Goal: Transaction & Acquisition: Book appointment/travel/reservation

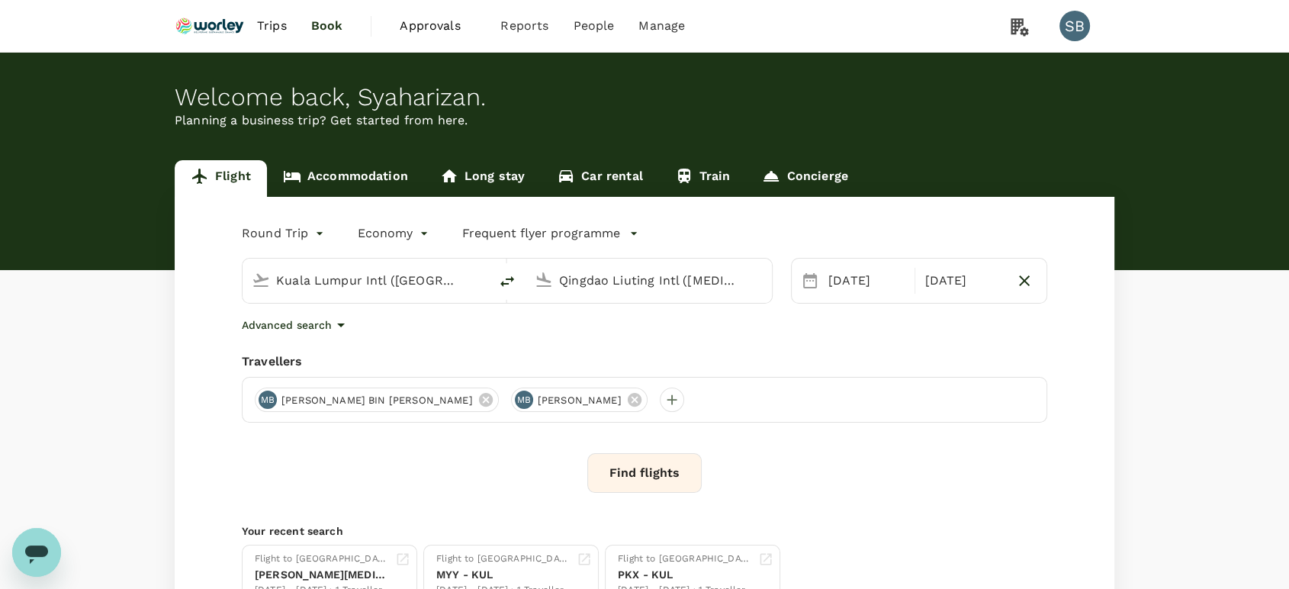
drag, startPoint x: 0, startPoint y: 0, endPoint x: 262, endPoint y: 29, distance: 264.0
click at [262, 29] on span "Trips" at bounding box center [272, 26] width 30 height 18
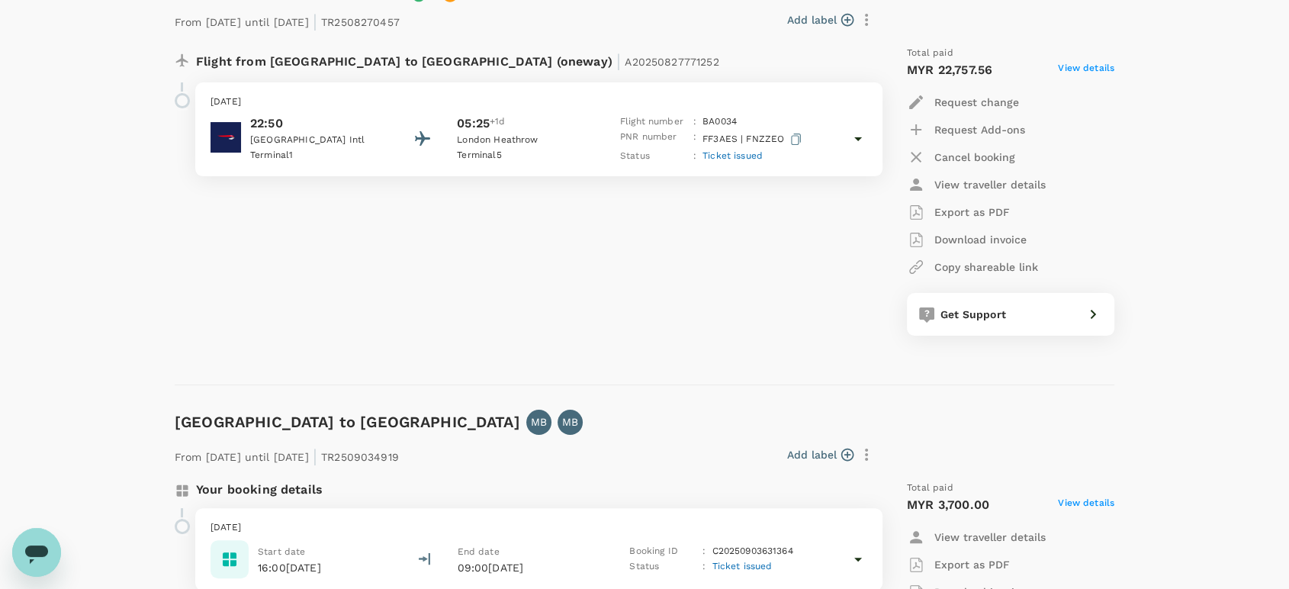
scroll to position [339, 0]
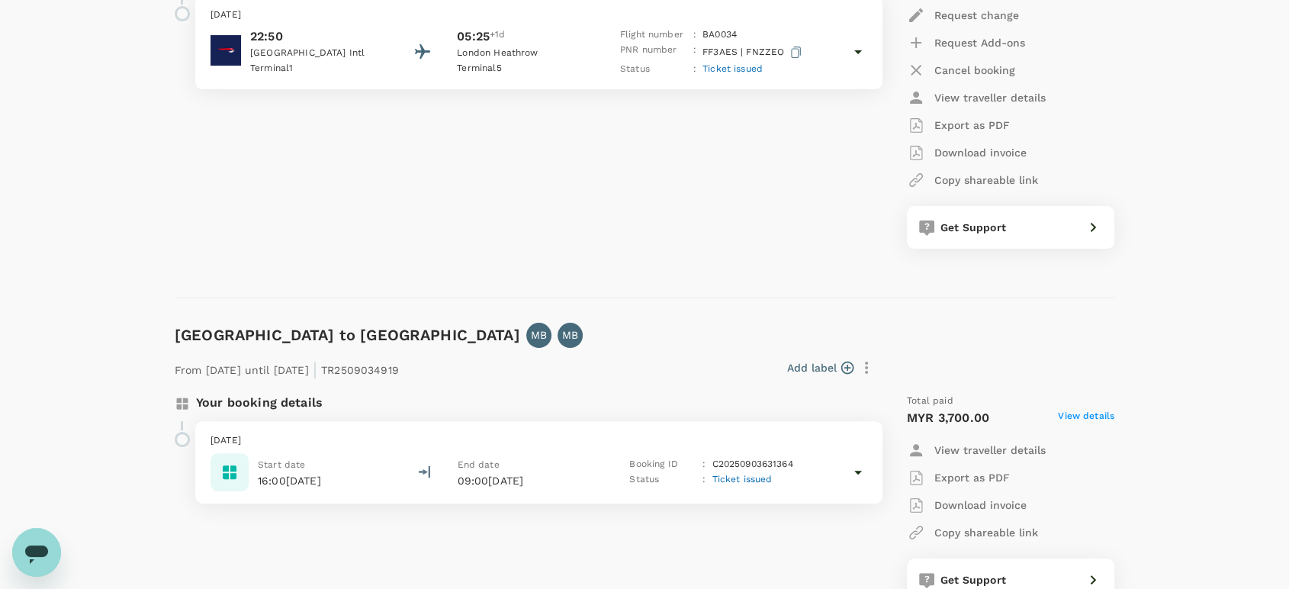
click at [867, 474] on div "[DATE] Start date 16:00[DATE] End date 09:00[DATE] Booking ID : C20250903631364…" at bounding box center [538, 462] width 687 height 82
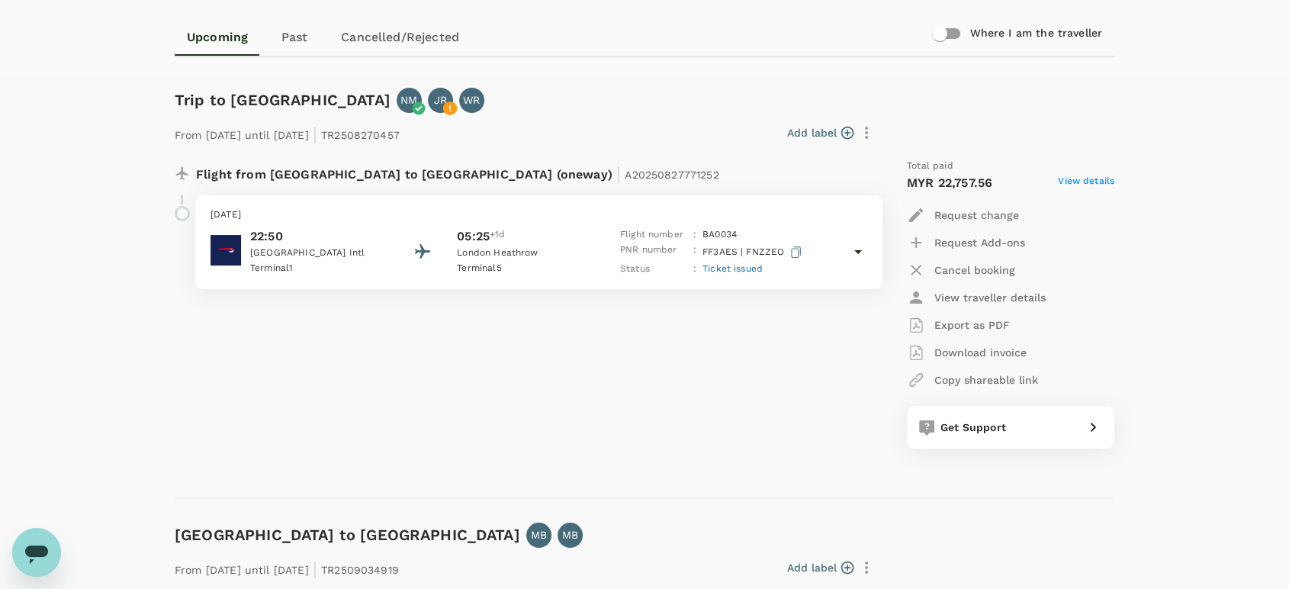
scroll to position [0, 0]
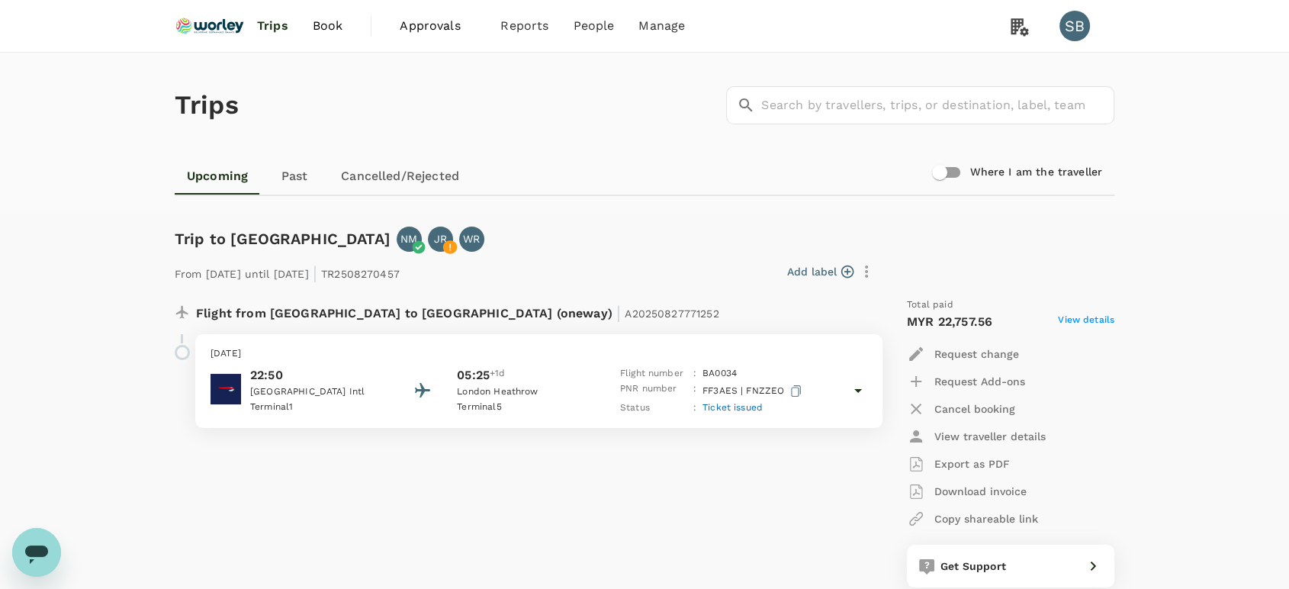
click at [239, 28] on img at bounding box center [210, 26] width 70 height 34
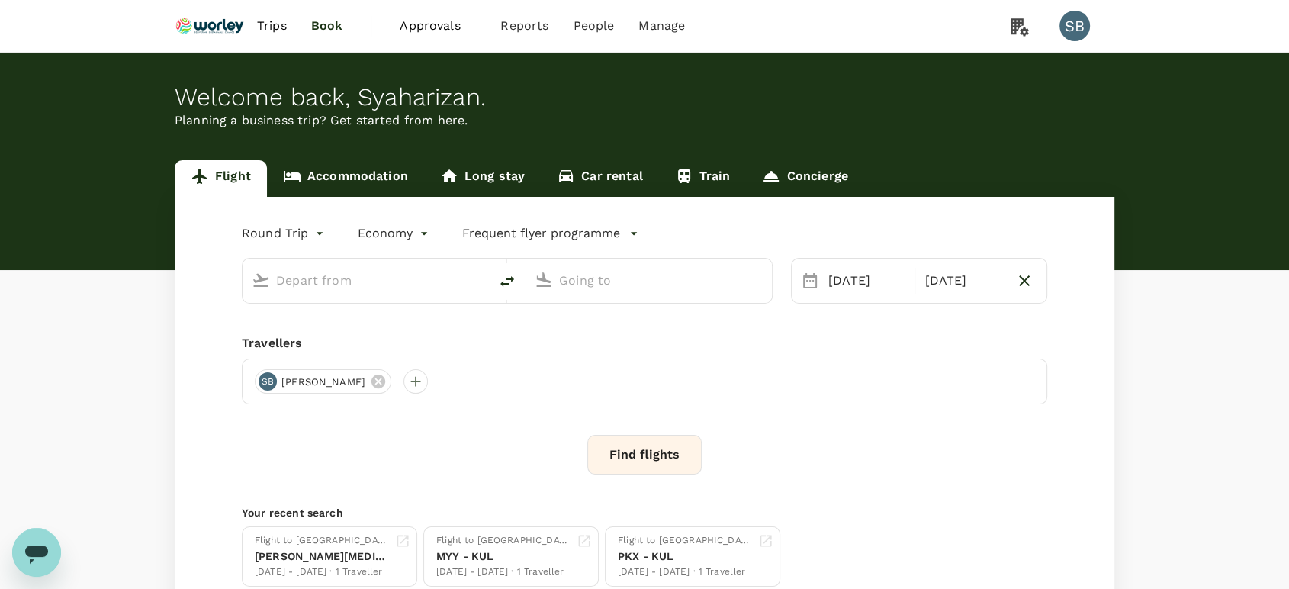
type input "Kuala Lumpur Intl ([GEOGRAPHIC_DATA])"
type input "Qingdao Liuting Intl ([MEDICAL_DATA])"
type input "Kuala Lumpur Intl ([GEOGRAPHIC_DATA])"
type input "Qingdao Liuting Intl ([MEDICAL_DATA])"
